Goal: Task Accomplishment & Management: Use online tool/utility

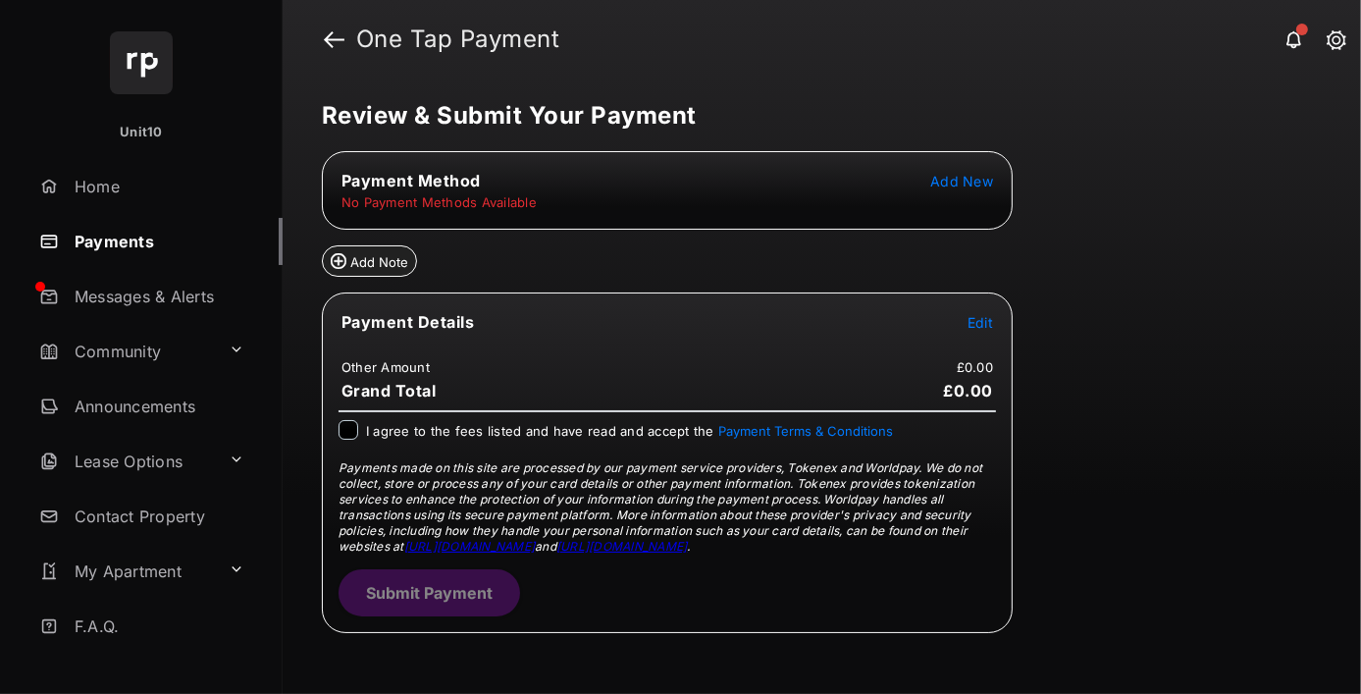
click at [963, 180] on span "Add New" at bounding box center [961, 181] width 63 height 17
